Goal: Navigation & Orientation: Find specific page/section

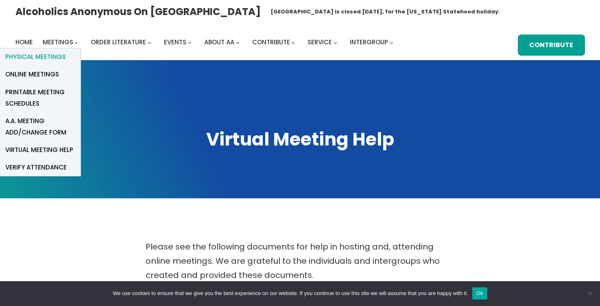
click at [57, 58] on span "Physical Meetings" at bounding box center [35, 56] width 61 height 11
click at [32, 59] on span "Physical Meetings" at bounding box center [35, 56] width 61 height 11
click at [31, 74] on span "Online Meetings" at bounding box center [32, 74] width 54 height 11
click at [77, 42] on icon "Meetings submenu" at bounding box center [76, 43] width 4 height 4
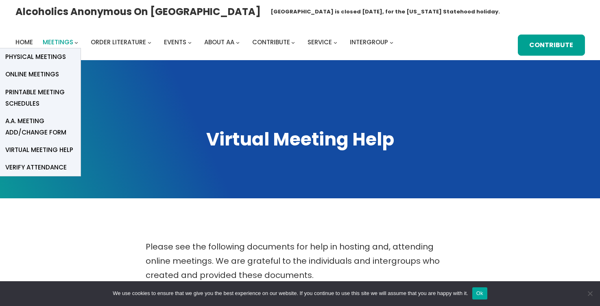
click at [55, 41] on span "Meetings" at bounding box center [58, 42] width 31 height 9
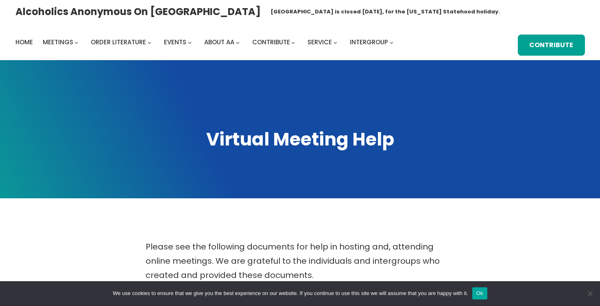
click at [487, 296] on button "Ok" at bounding box center [479, 294] width 15 height 12
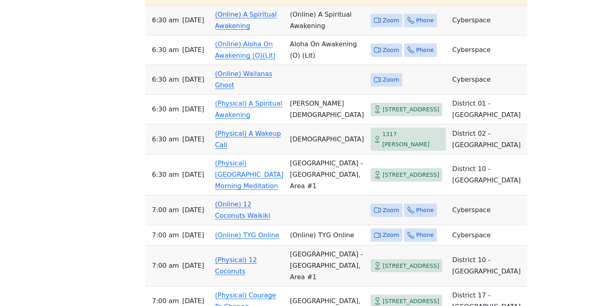
scroll to position [380, 0]
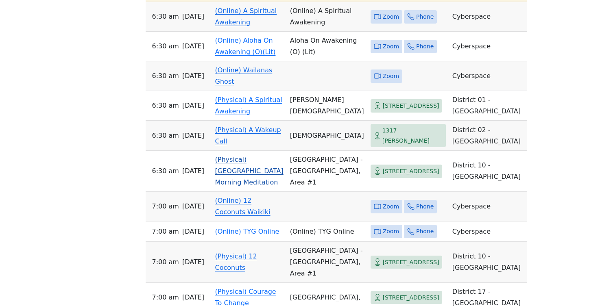
click at [290, 192] on td "[GEOGRAPHIC_DATA] - [GEOGRAPHIC_DATA], Area #1" at bounding box center [327, 171] width 81 height 41
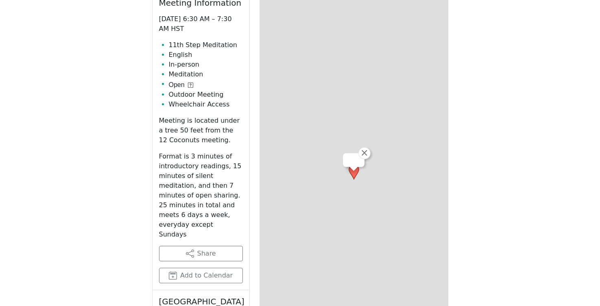
scroll to position [283, 0]
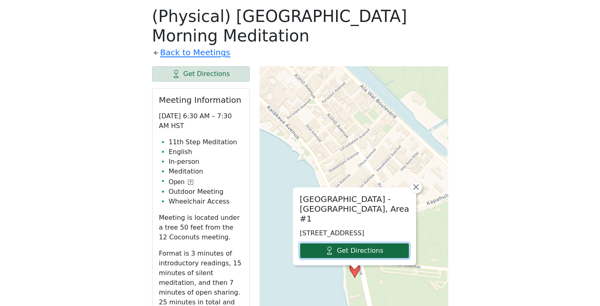
click at [362, 255] on link "Get Directions" at bounding box center [354, 250] width 109 height 15
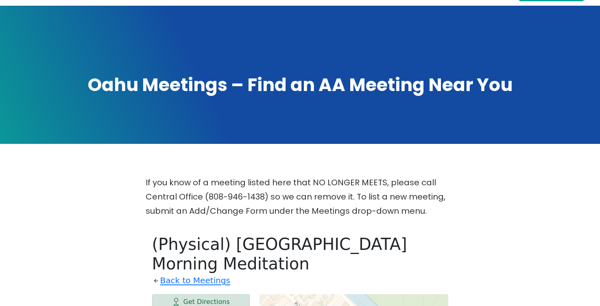
scroll to position [71, 0]
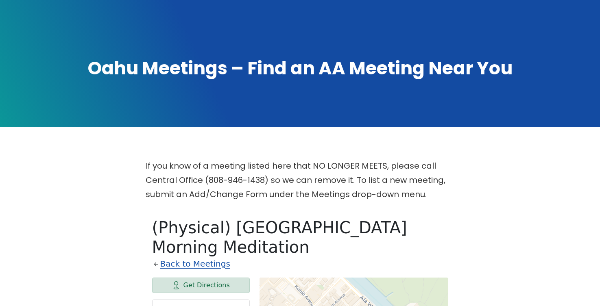
click at [203, 265] on link "Back to Meetings" at bounding box center [195, 264] width 70 height 14
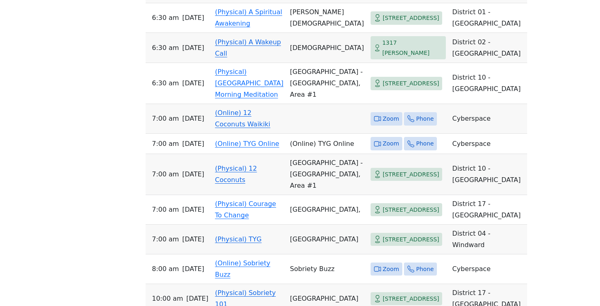
scroll to position [471, 0]
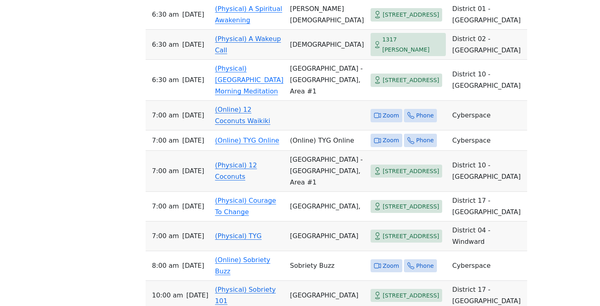
click at [255, 125] on link "(Online) 12 Coconuts Waikiki" at bounding box center [242, 115] width 55 height 19
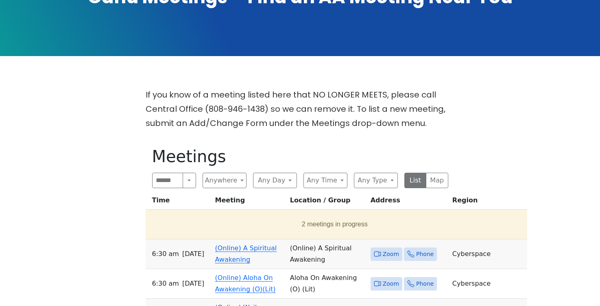
scroll to position [121, 0]
